Goal: Complete application form

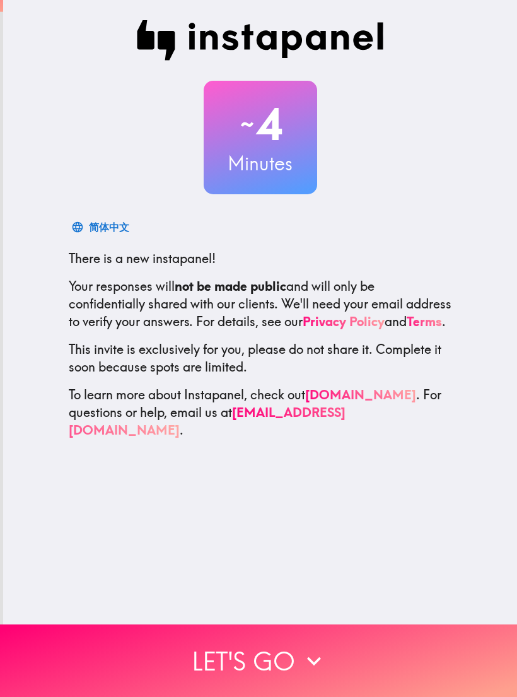
click at [466, 668] on button "Let's go" at bounding box center [258, 660] width 517 height 72
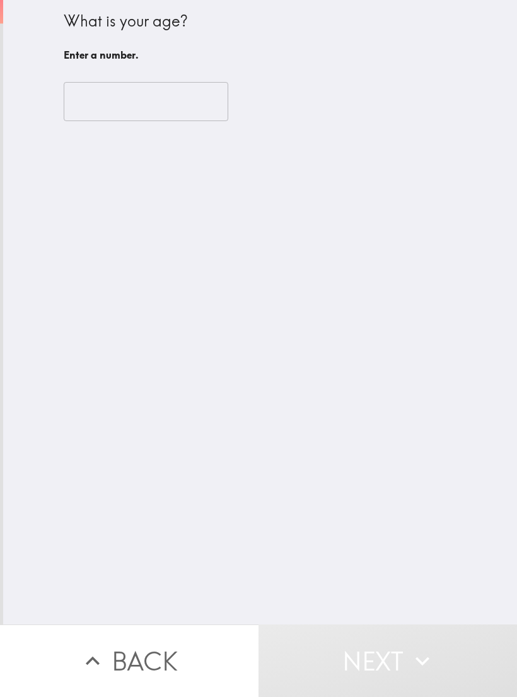
click at [95, 95] on input "number" at bounding box center [146, 101] width 165 height 39
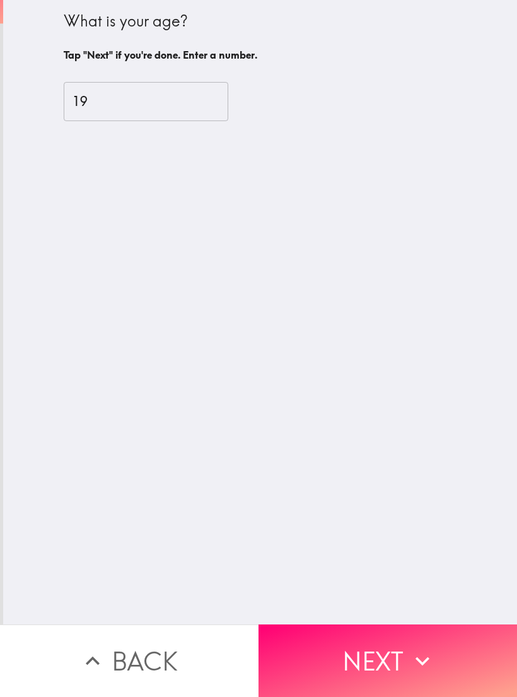
type input "19"
click at [467, 655] on button "Next" at bounding box center [387, 660] width 258 height 72
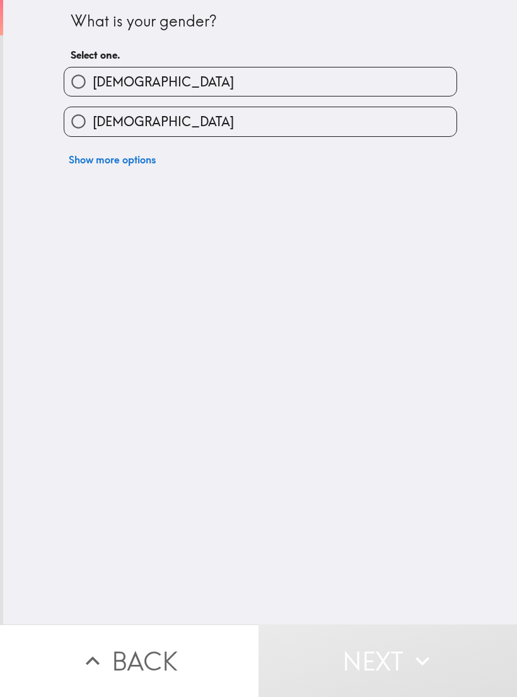
click at [86, 125] on input "[DEMOGRAPHIC_DATA]" at bounding box center [78, 121] width 28 height 28
radio input "true"
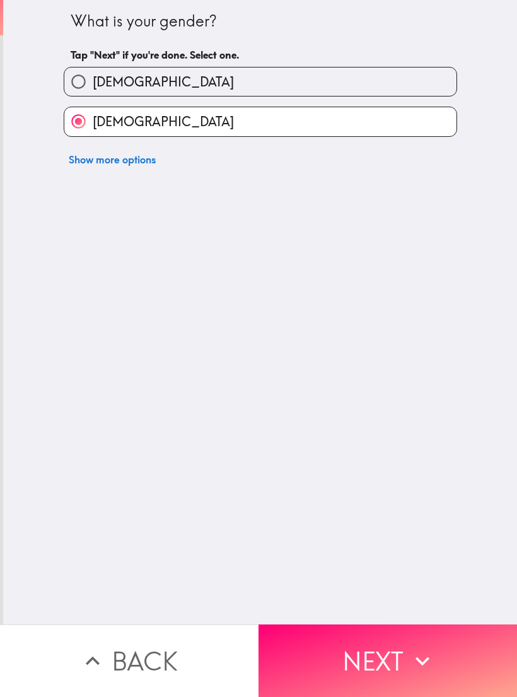
click at [322, 642] on button "Next" at bounding box center [387, 660] width 258 height 72
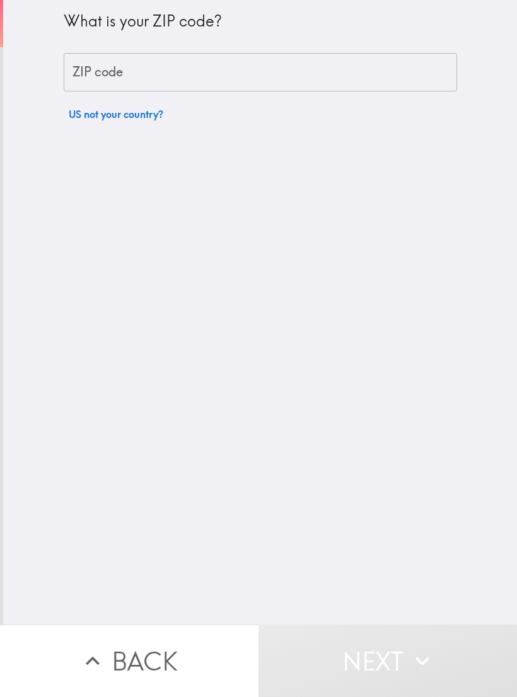
click at [96, 78] on div "ZIP code ZIP code" at bounding box center [260, 72] width 393 height 39
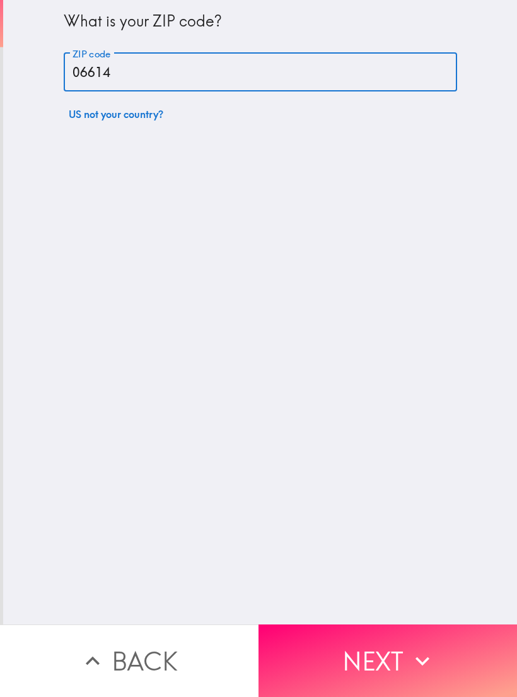
type input "06614"
click at [456, 659] on button "Next" at bounding box center [387, 660] width 258 height 72
